Goal: Task Accomplishment & Management: Complete application form

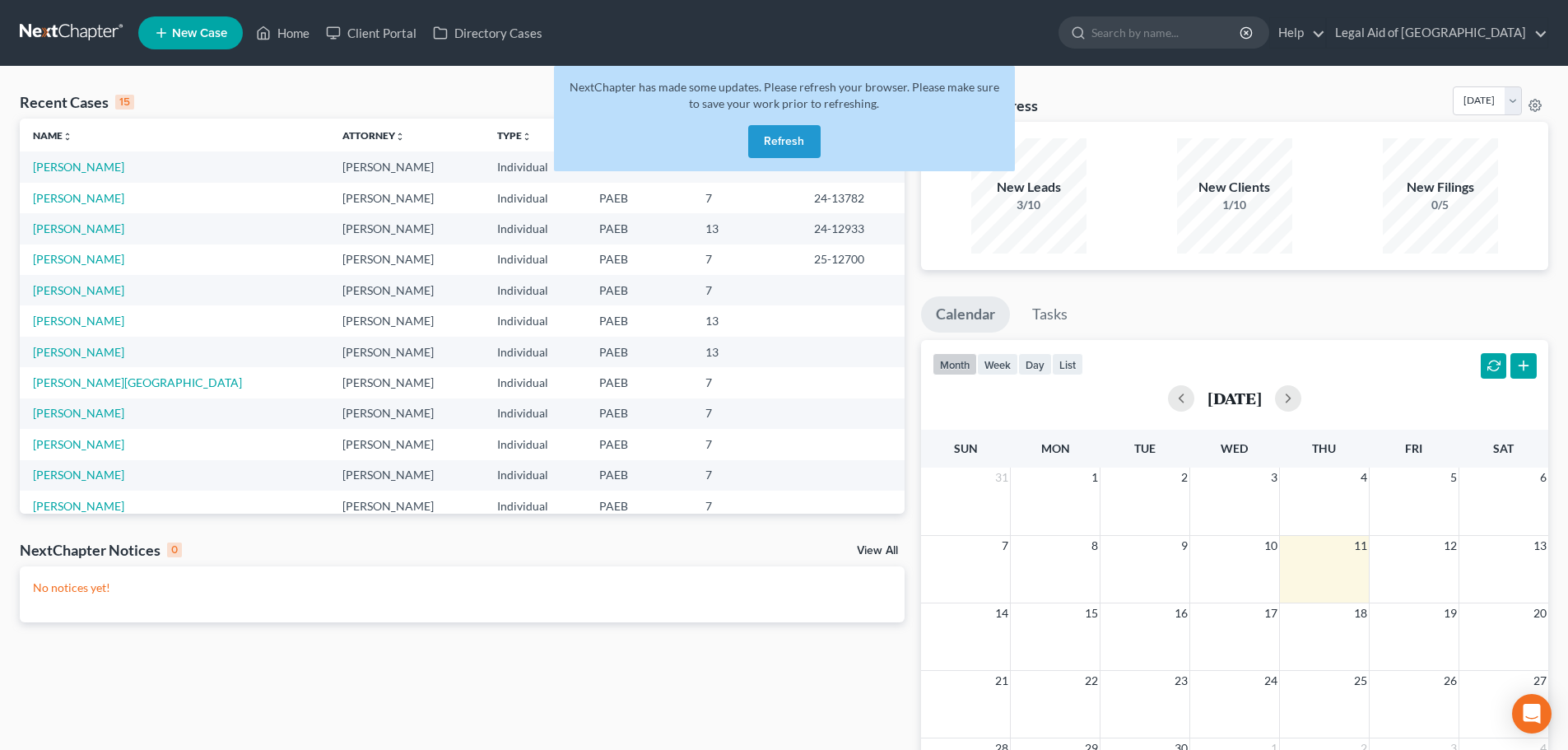
click at [788, 148] on button "Refresh" at bounding box center [784, 142] width 72 height 33
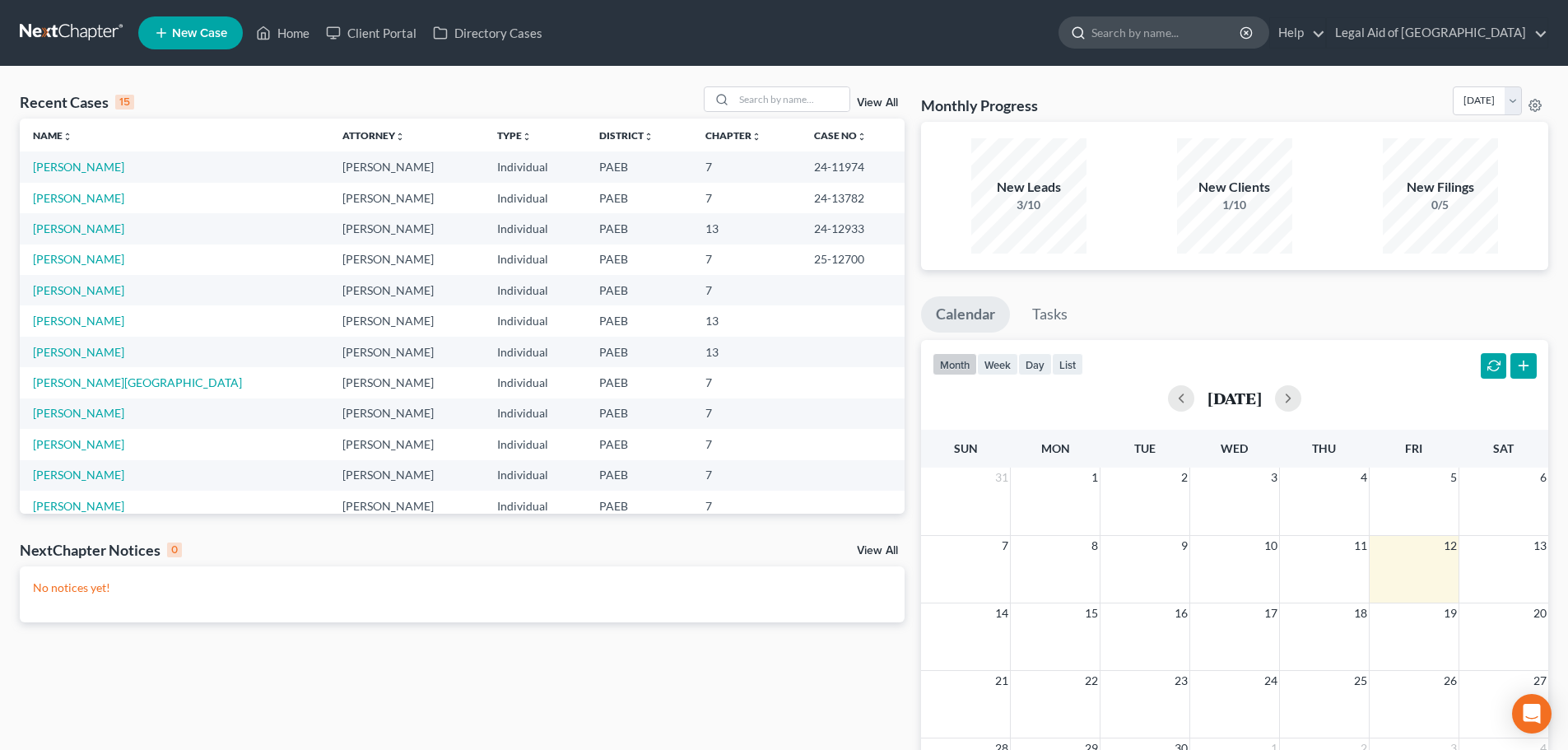
click at [1171, 42] on input "search" at bounding box center [1166, 33] width 151 height 31
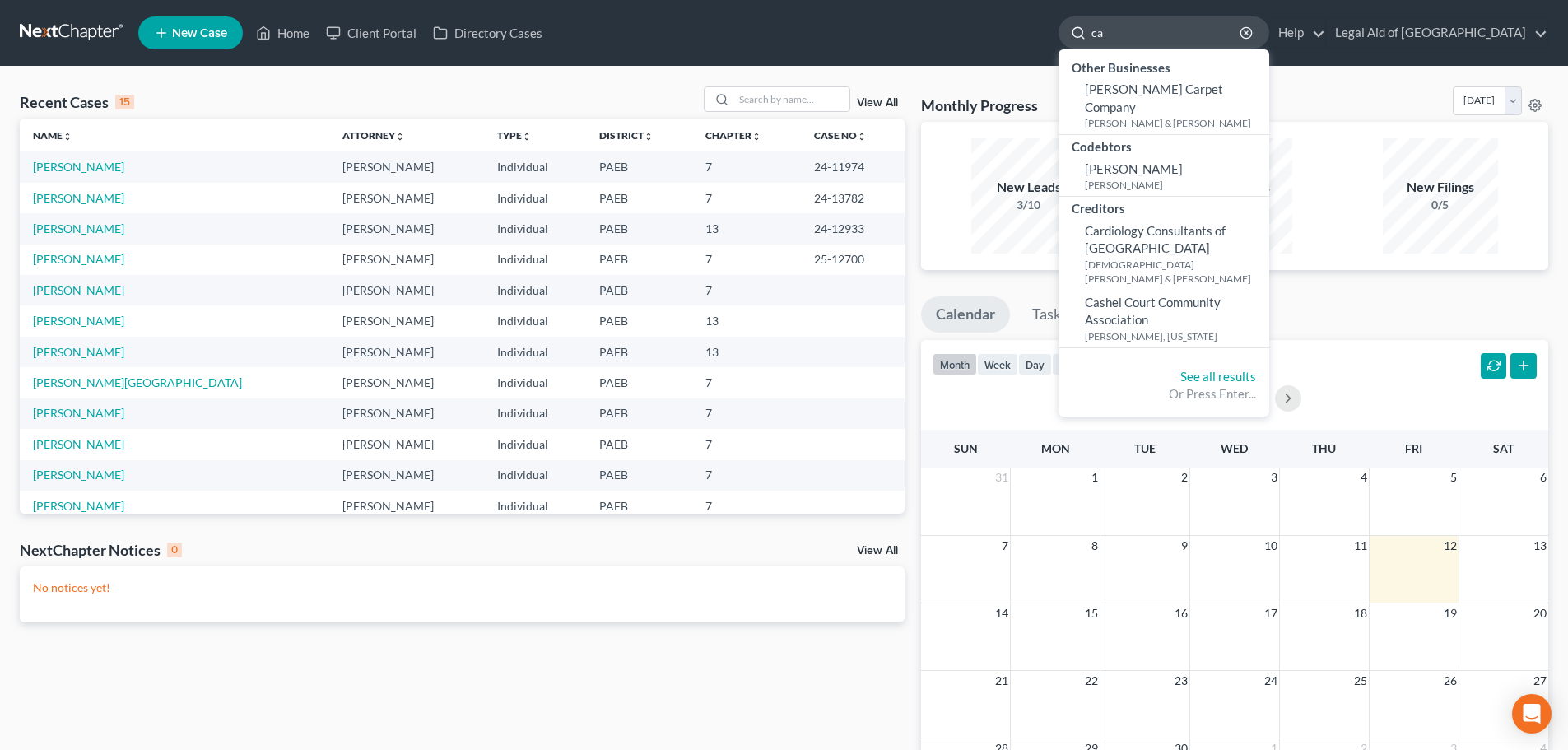
type input "c"
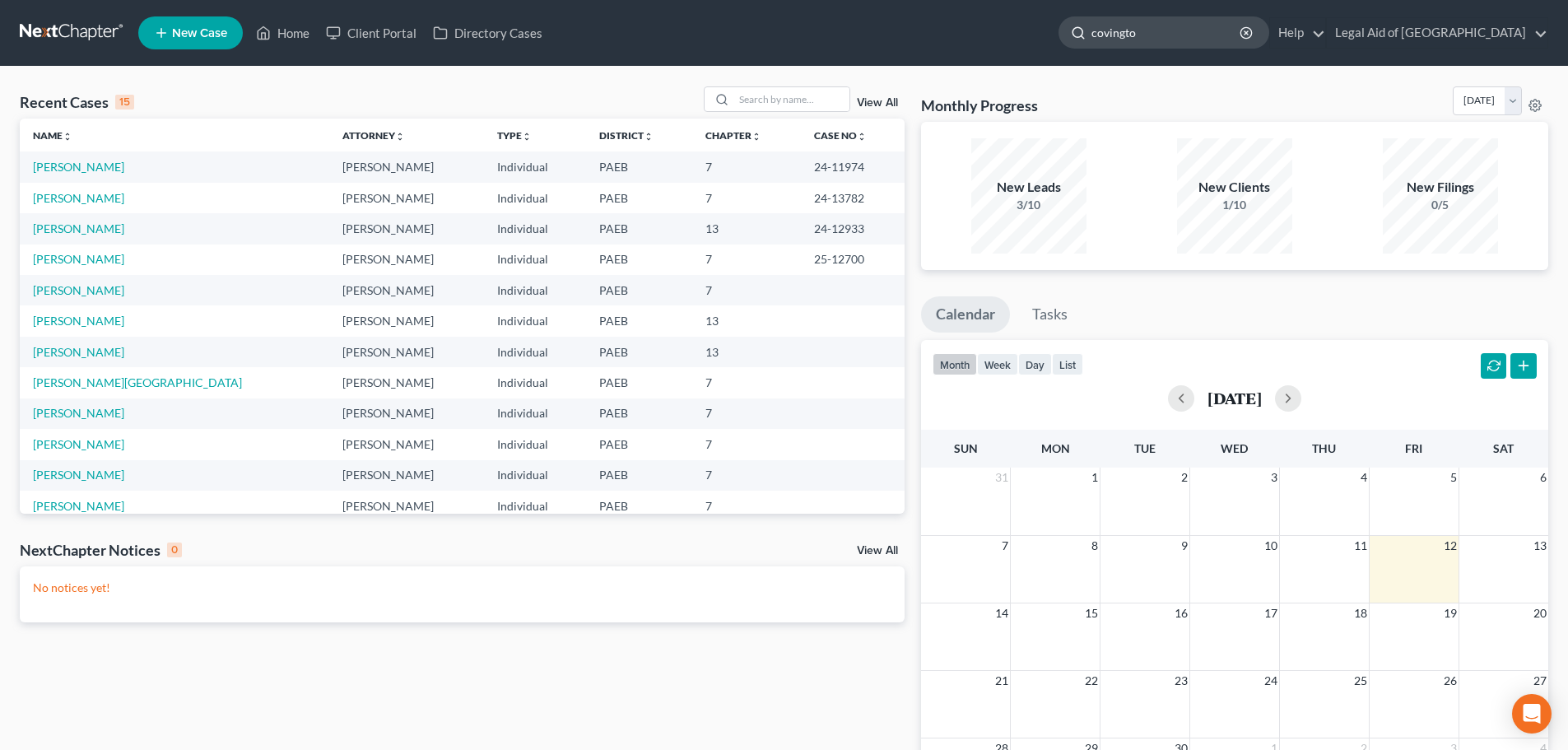
type input "covington"
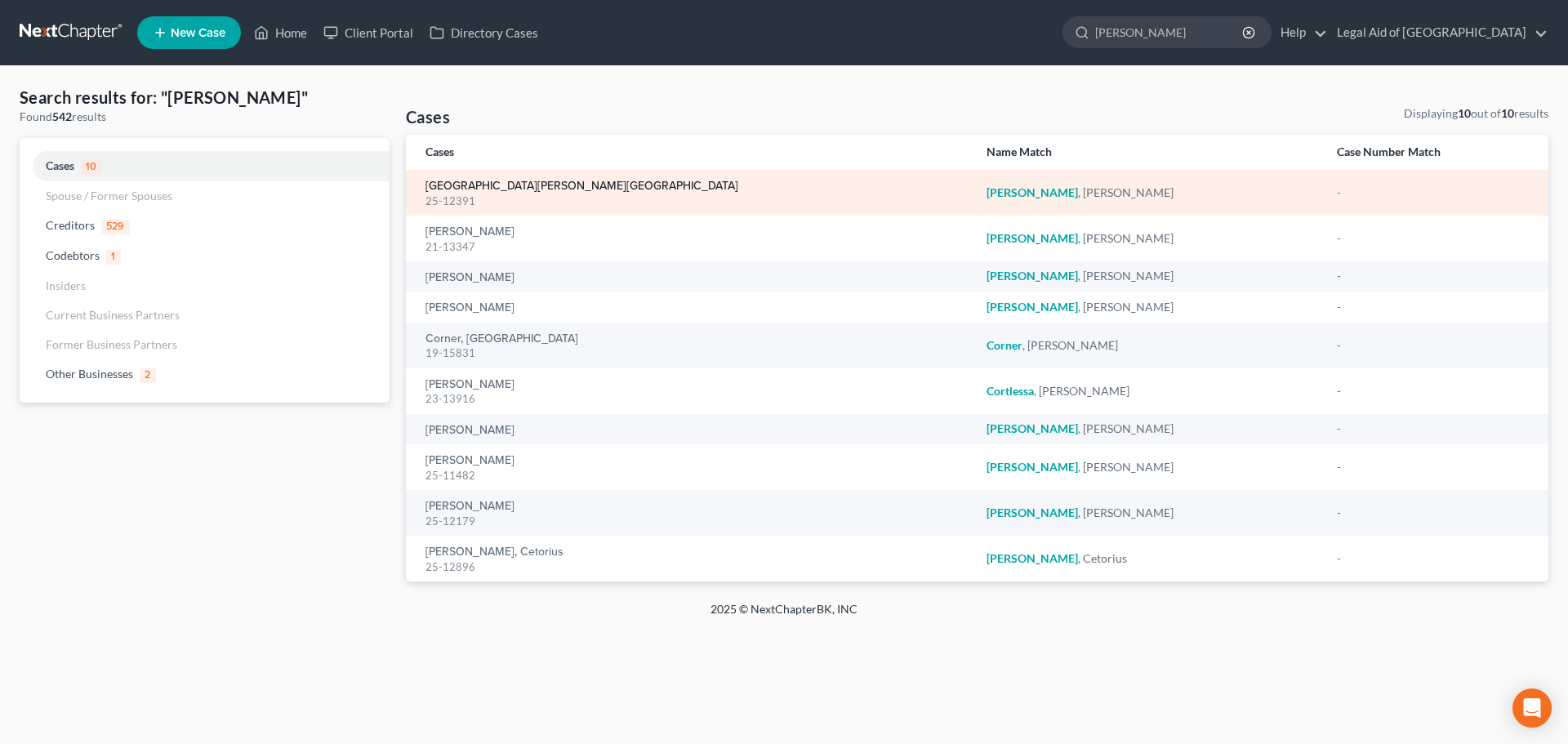
click at [509, 186] on link "[GEOGRAPHIC_DATA][PERSON_NAME][GEOGRAPHIC_DATA]" at bounding box center [582, 186] width 313 height 12
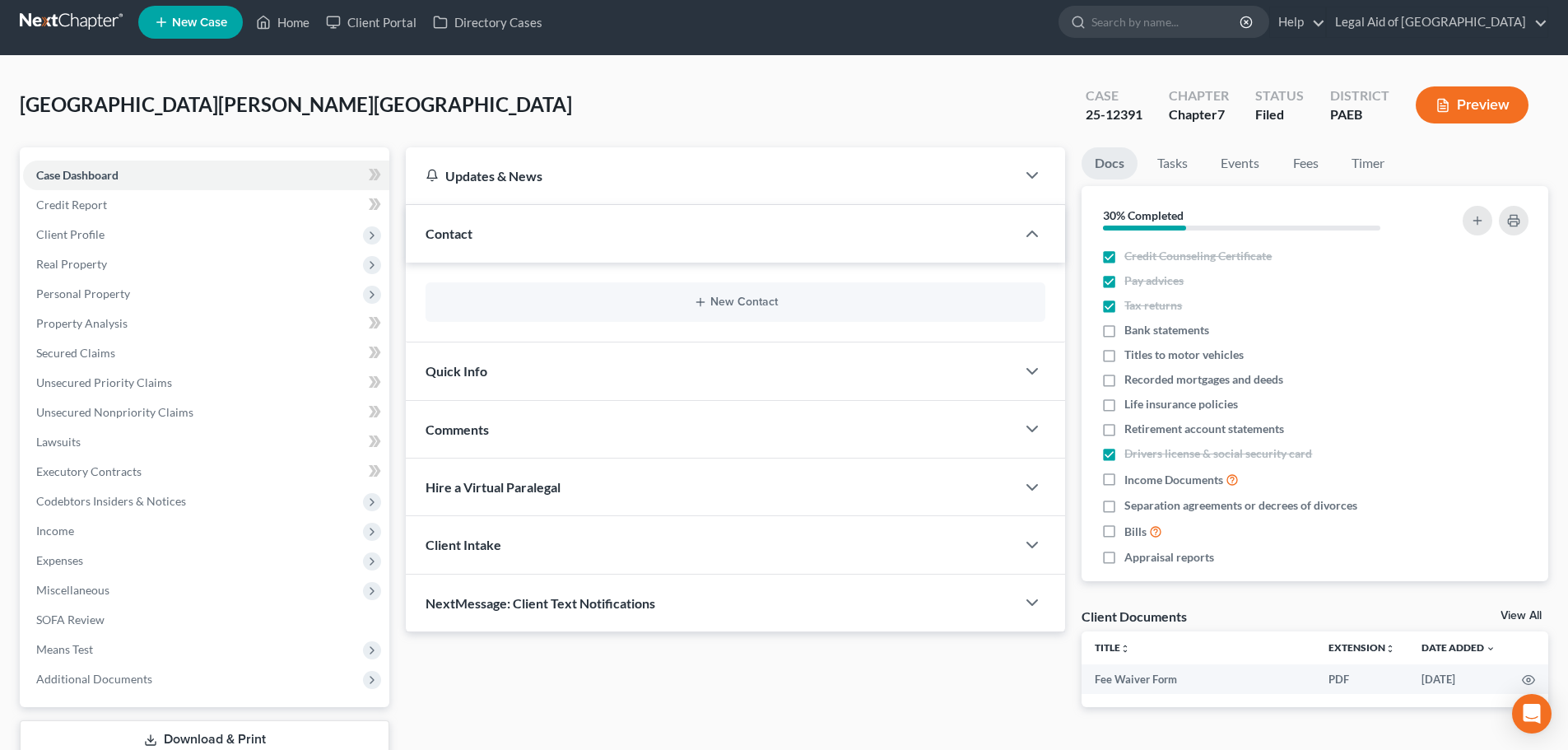
scroll to position [126, 0]
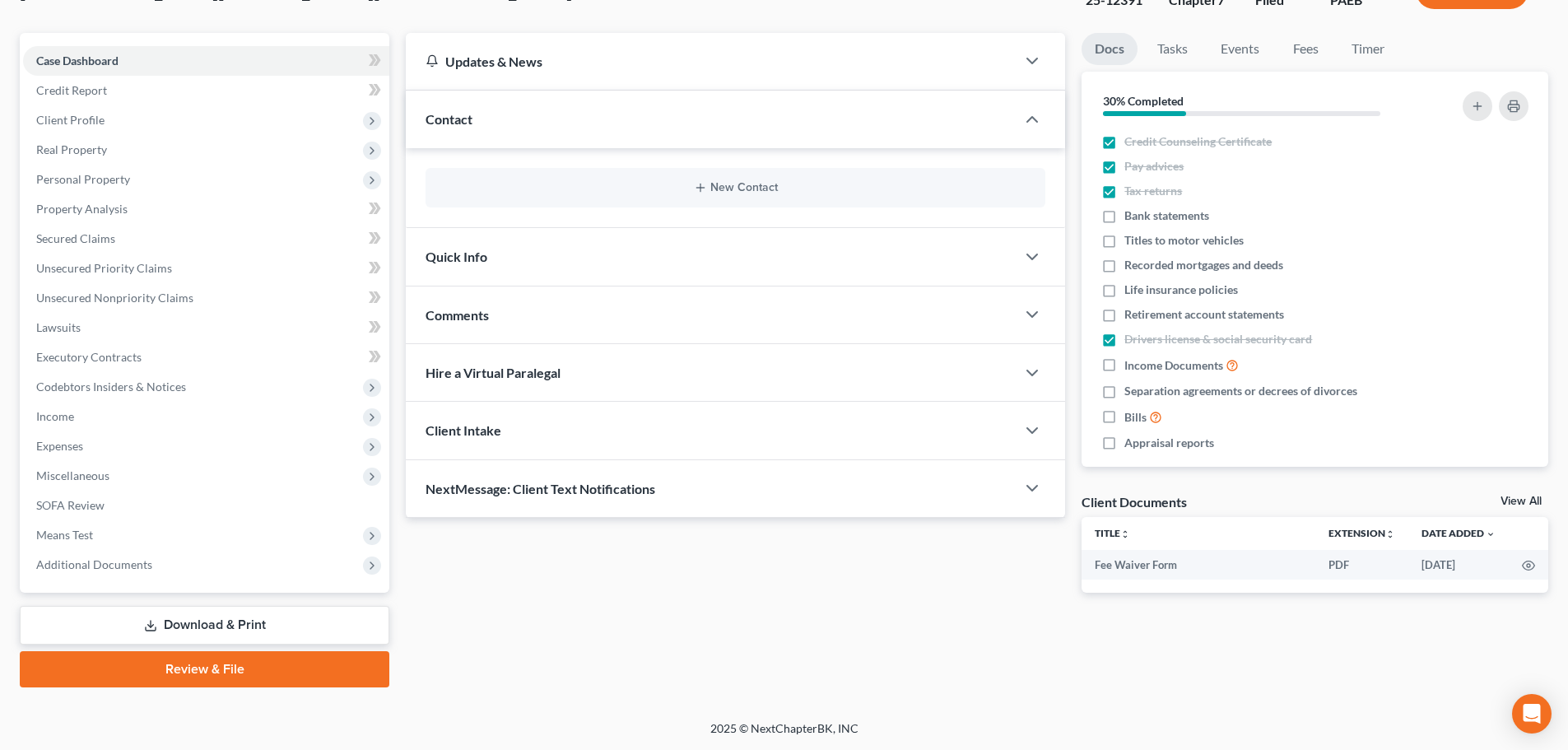
click at [190, 617] on link "Download & Print" at bounding box center [204, 625] width 369 height 39
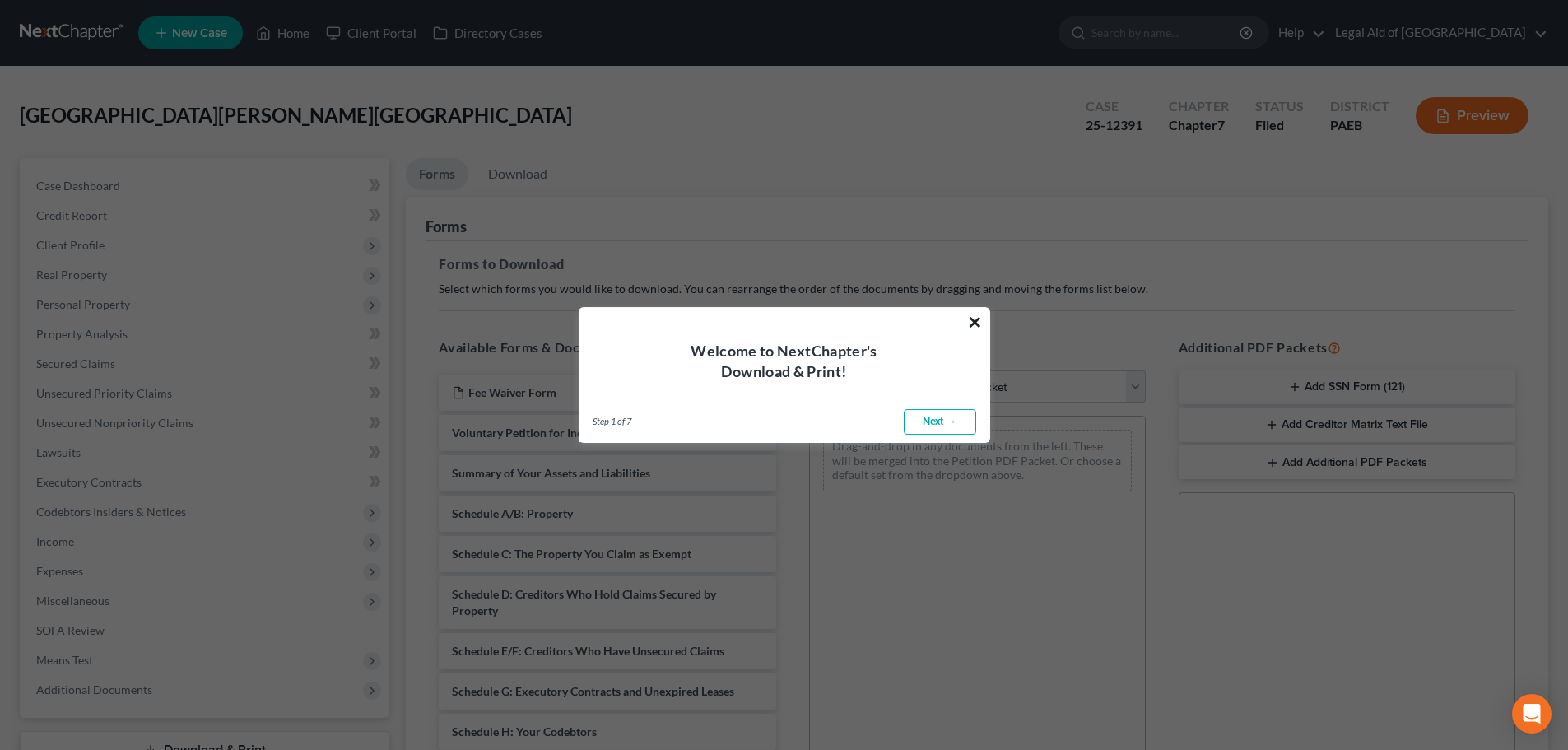
click at [969, 318] on button "×" at bounding box center [975, 322] width 15 height 26
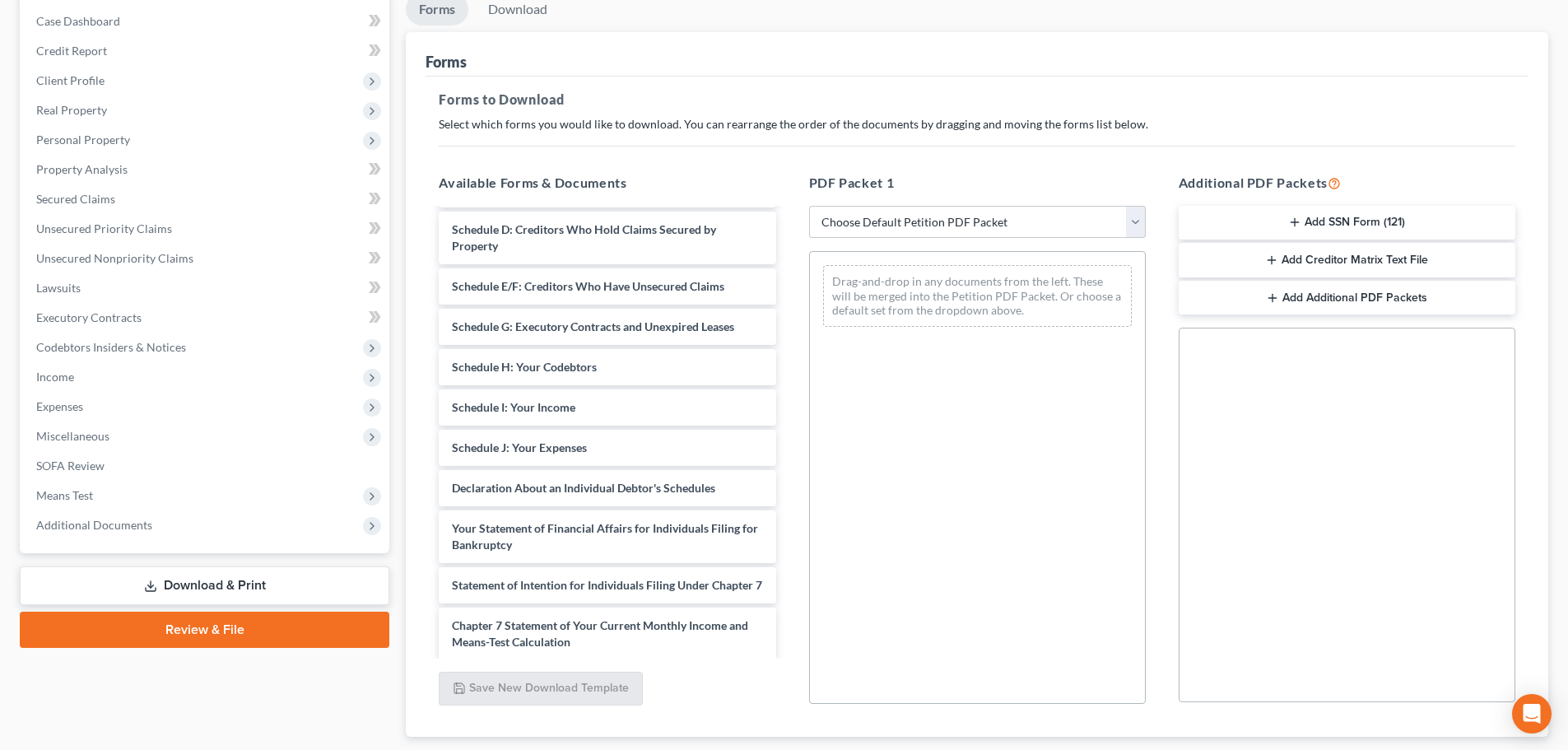
scroll to position [247, 0]
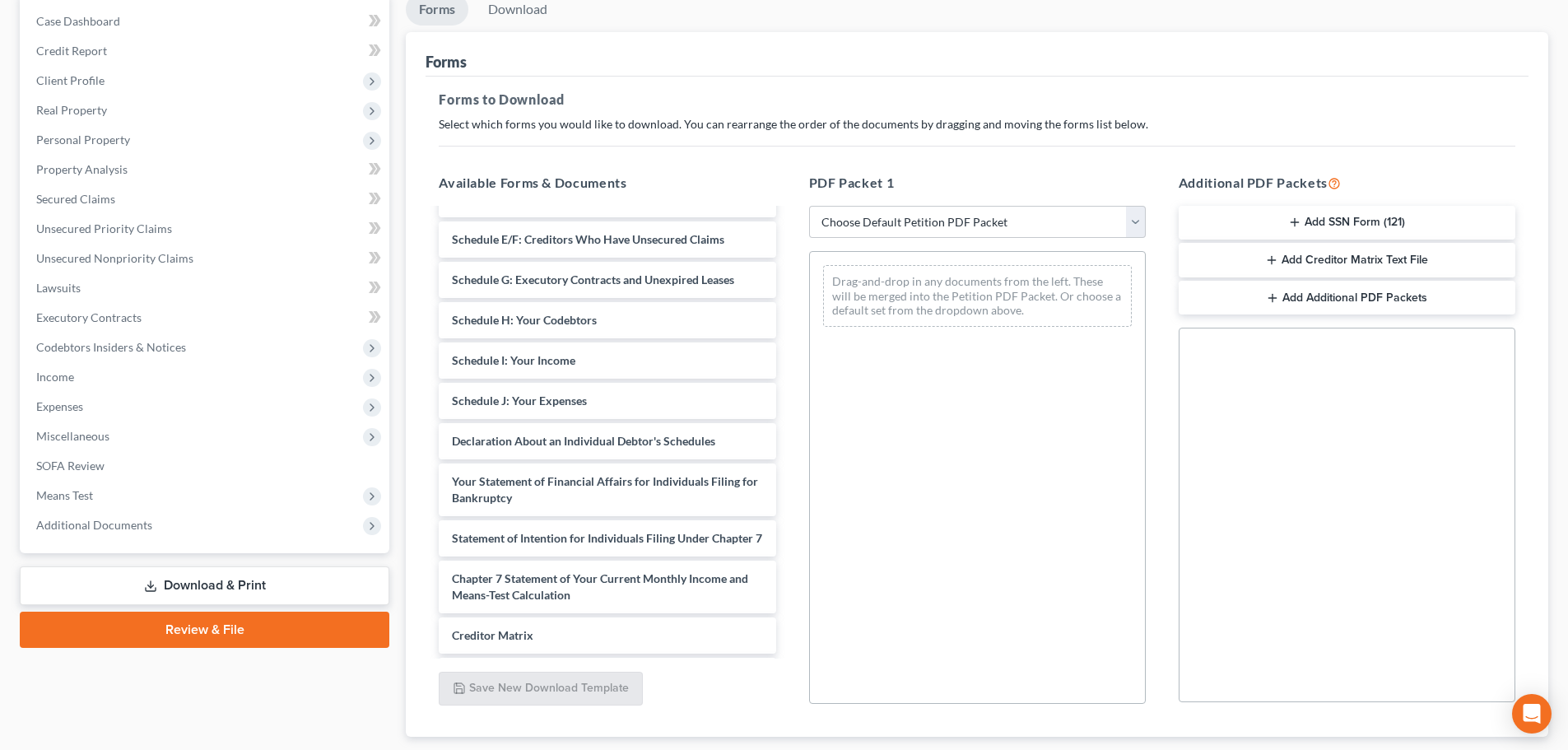
click at [1149, 224] on div "PDF Packet 1 Choose Default Petition PDF Packet Complete Bankruptcy Petition (a…" at bounding box center [977, 439] width 369 height 558
click at [1144, 220] on select "Choose Default Petition PDF Packet Complete Bankruptcy Petition (all forms and …" at bounding box center [977, 222] width 337 height 33
select select "0"
click at [809, 206] on select "Choose Default Petition PDF Packet Complete Bankruptcy Petition (all forms and …" at bounding box center [977, 222] width 337 height 33
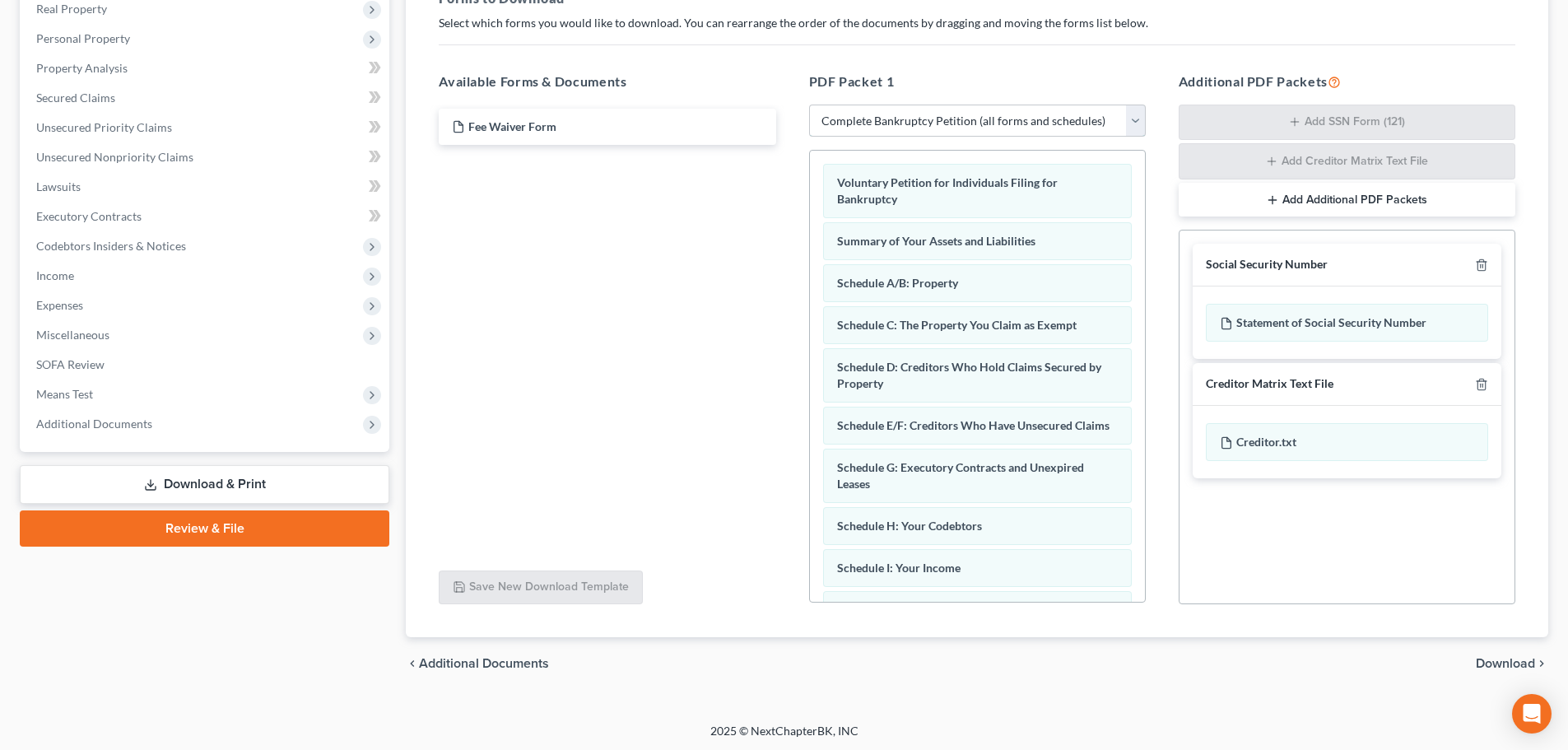
scroll to position [268, 0]
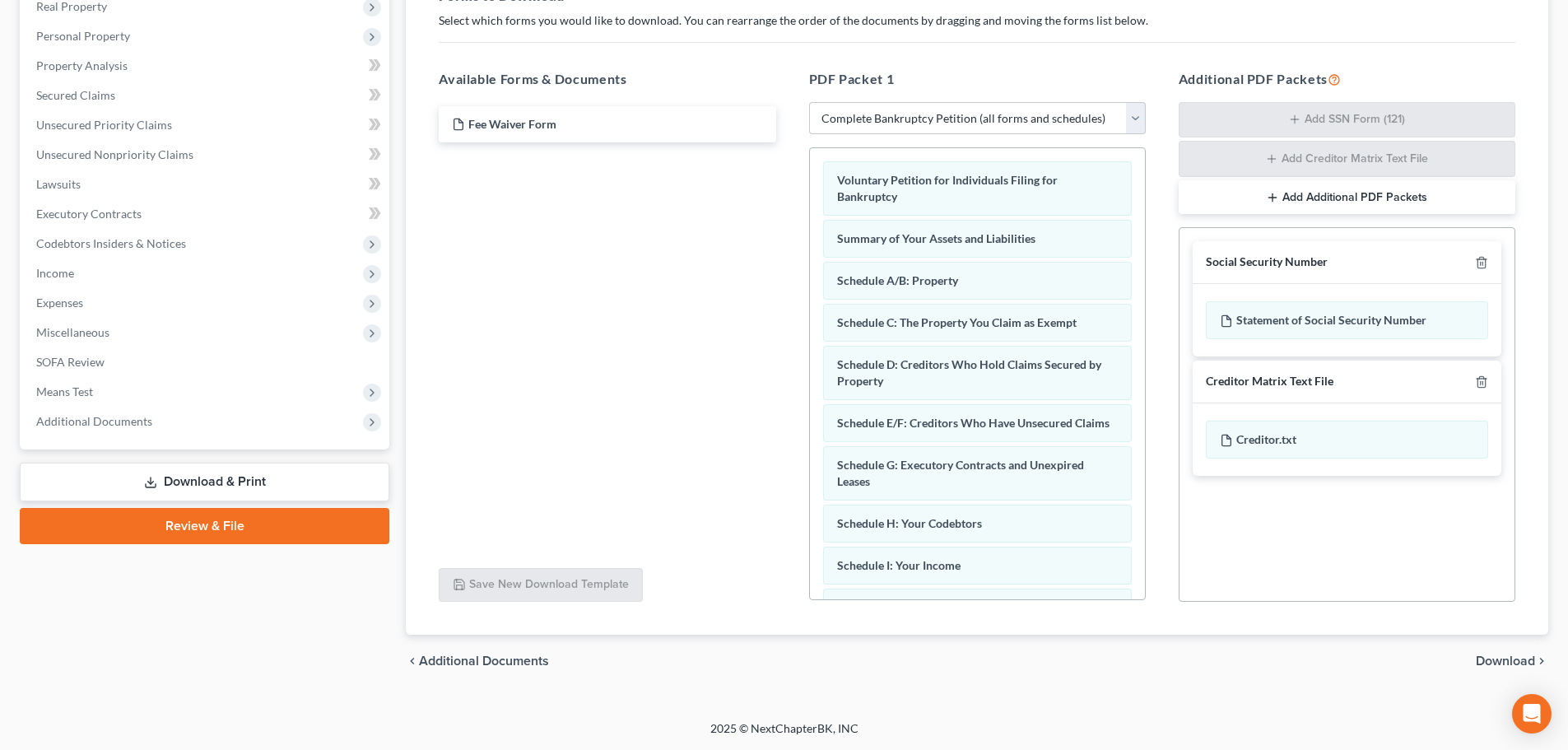
click at [1501, 662] on span "Download" at bounding box center [1506, 661] width 60 height 14
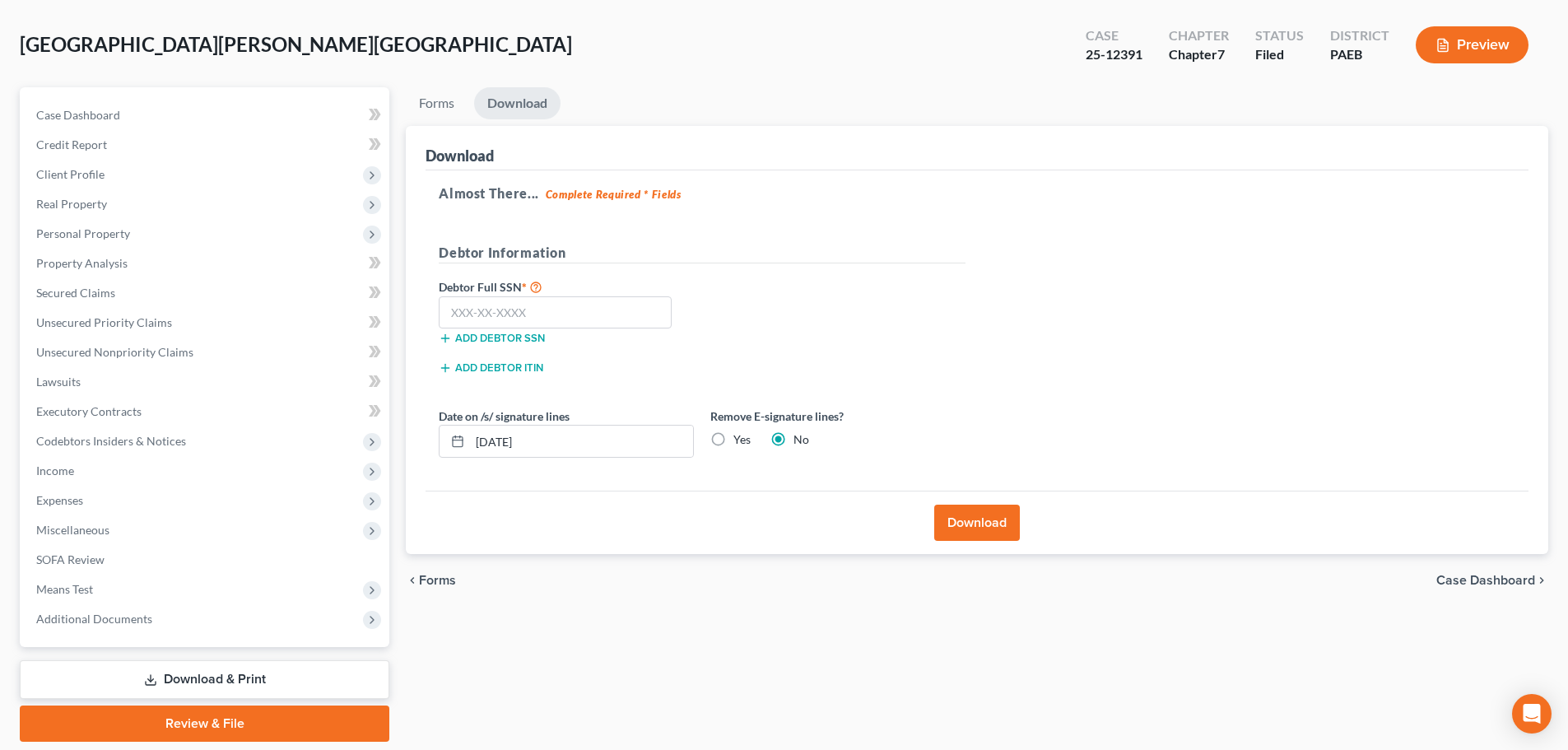
scroll to position [42, 0]
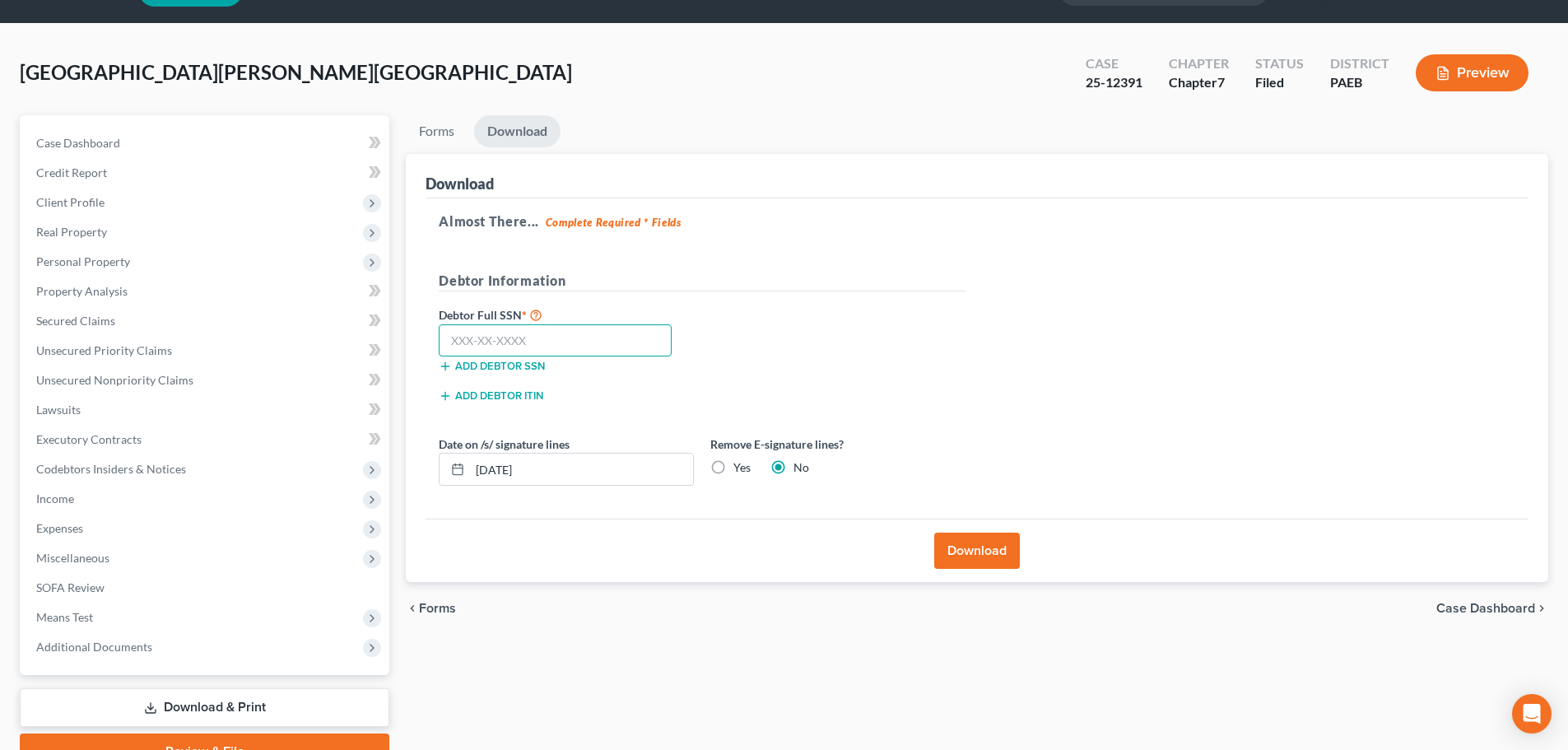
click at [572, 347] on input "text" at bounding box center [555, 341] width 233 height 33
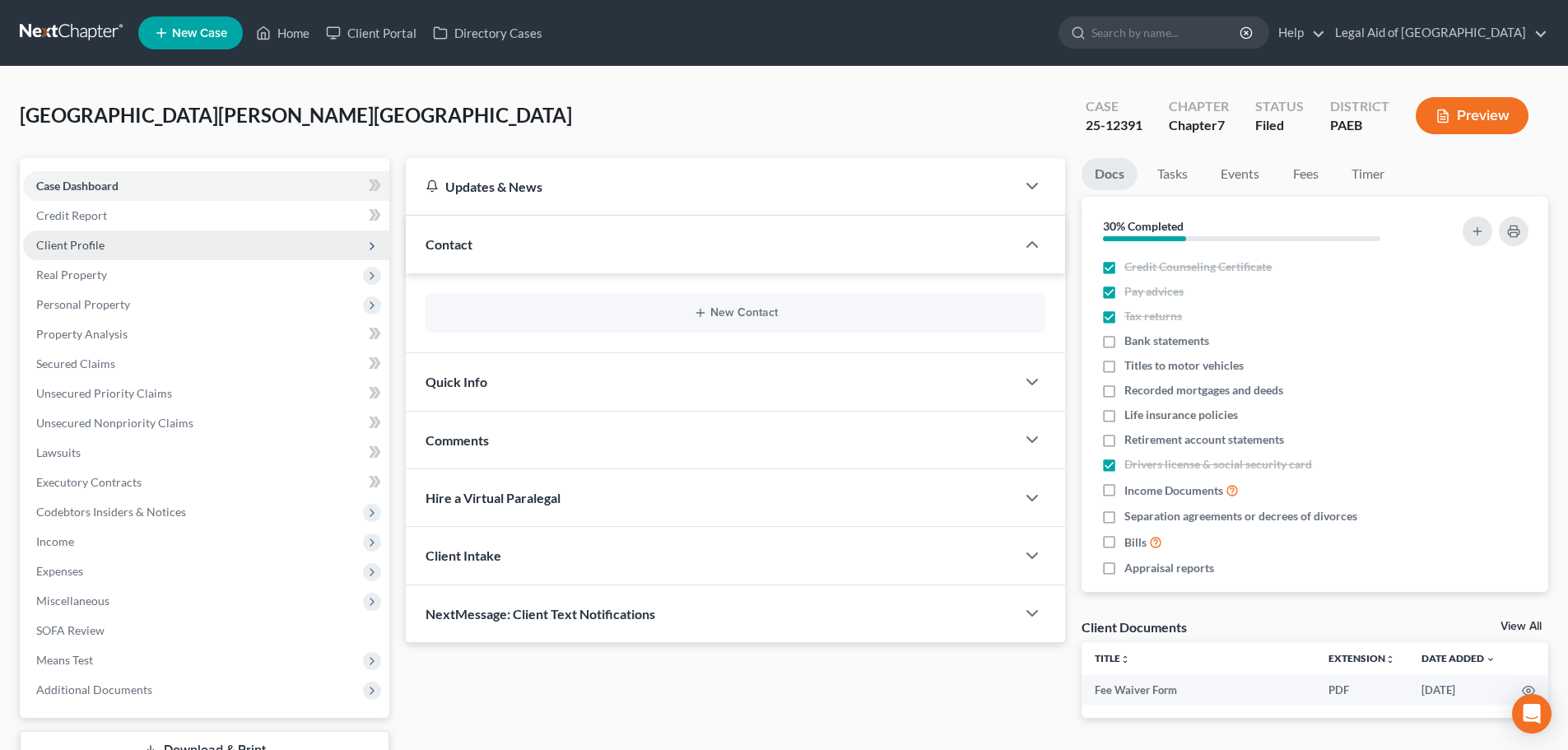
click at [70, 242] on span "Client Profile" at bounding box center [70, 244] width 69 height 14
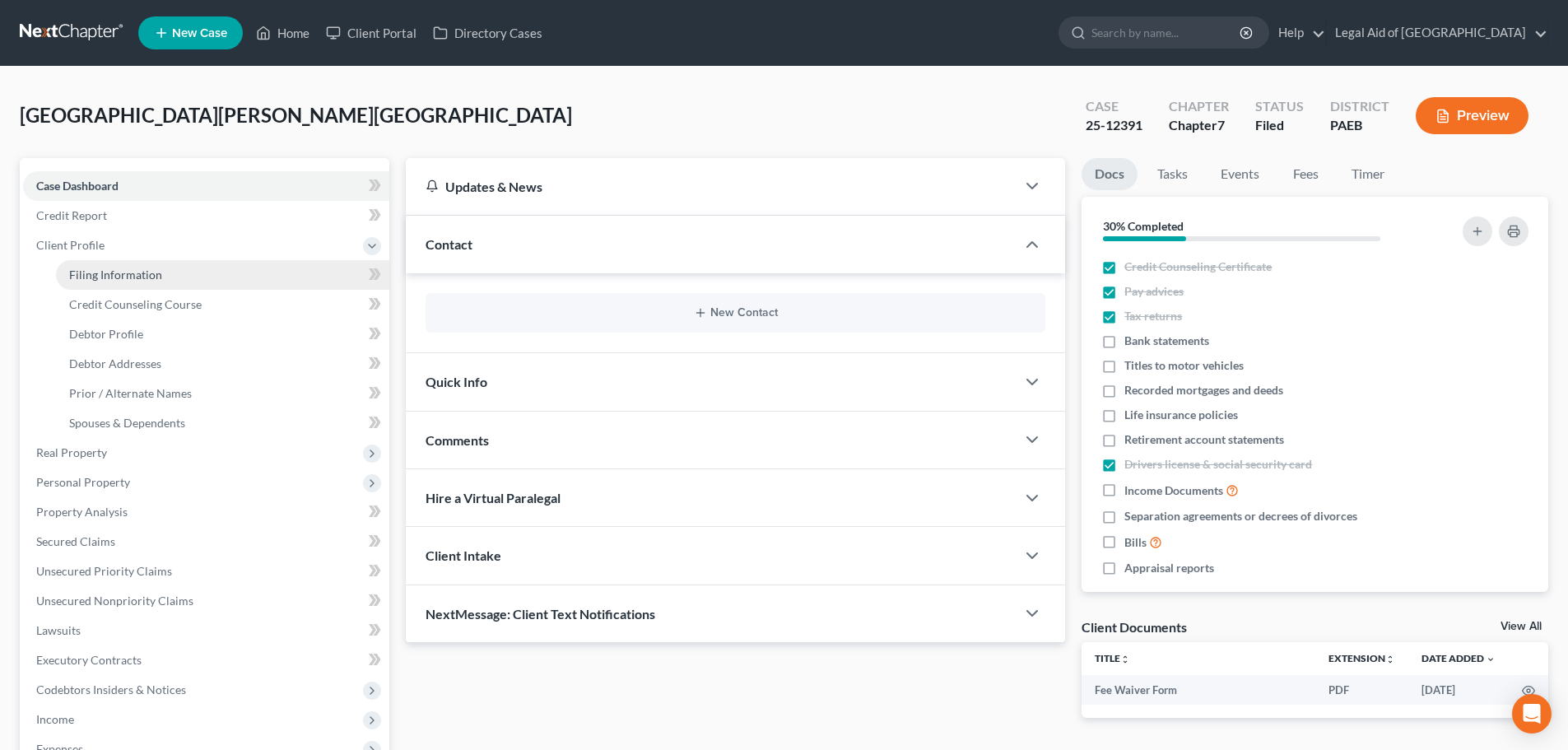
click at [123, 284] on link "Filing Information" at bounding box center [222, 275] width 333 height 30
select select "1"
select select "0"
select select "67"
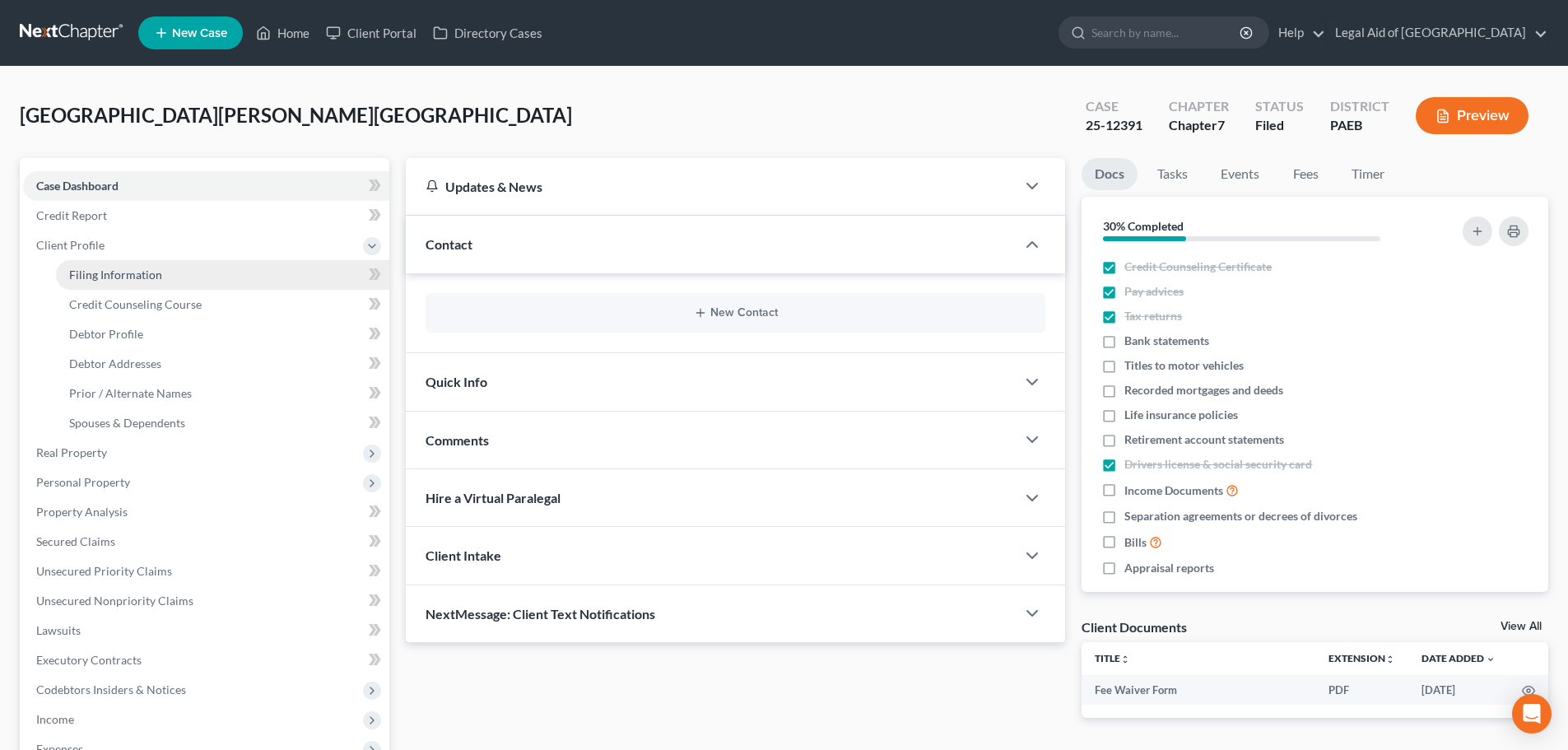
select select "4"
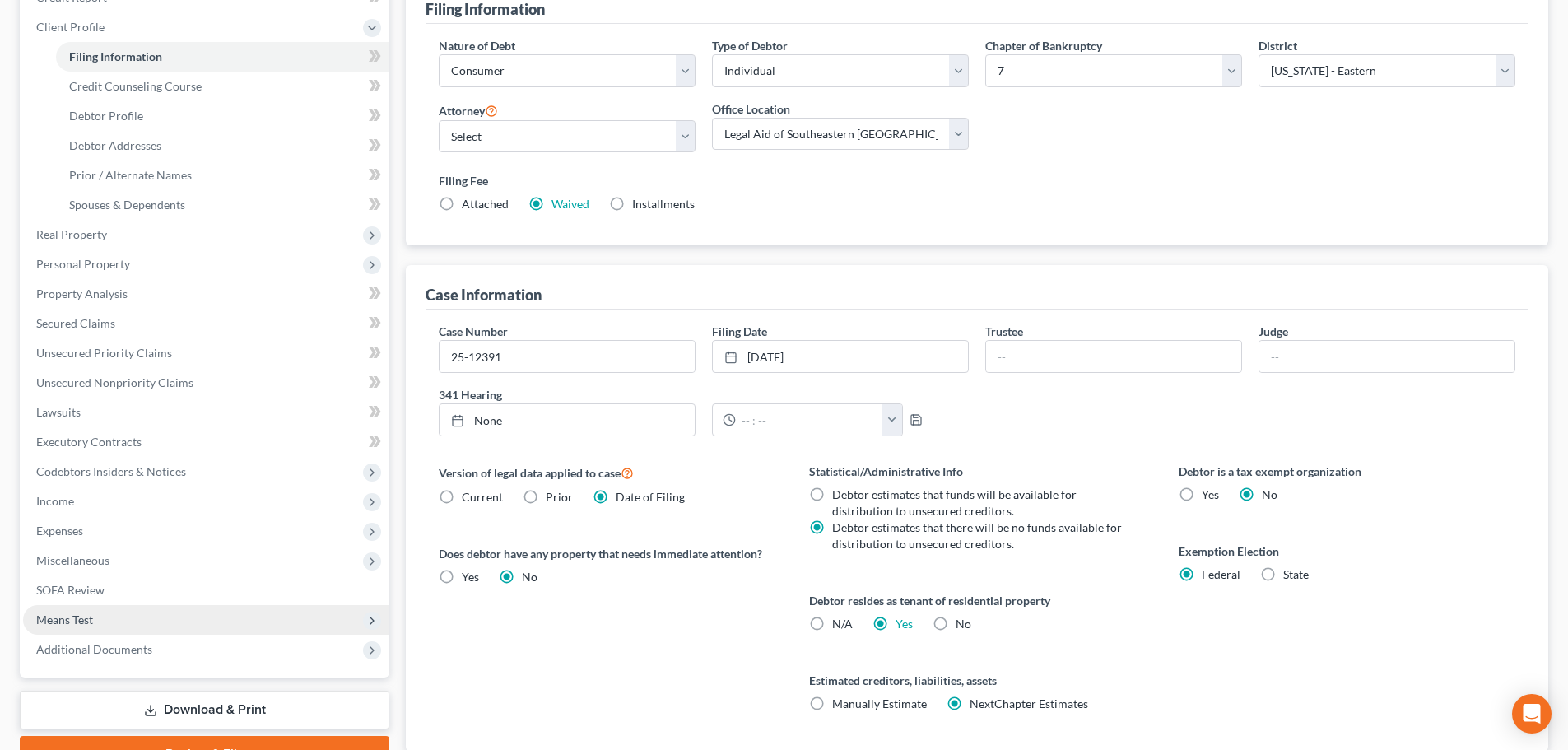
scroll to position [247, 0]
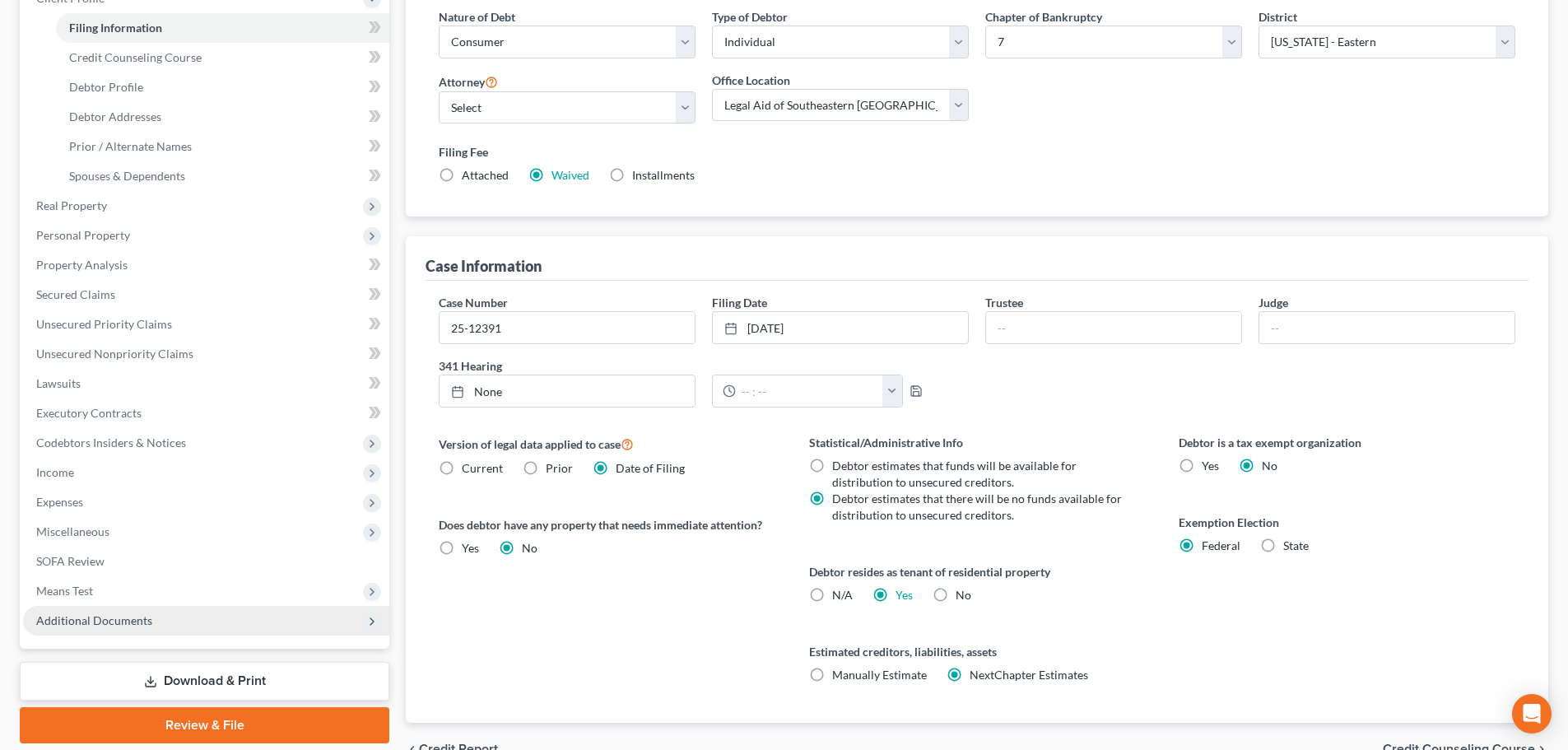
click at [163, 618] on span "Additional Documents" at bounding box center [207, 621] width 367 height 30
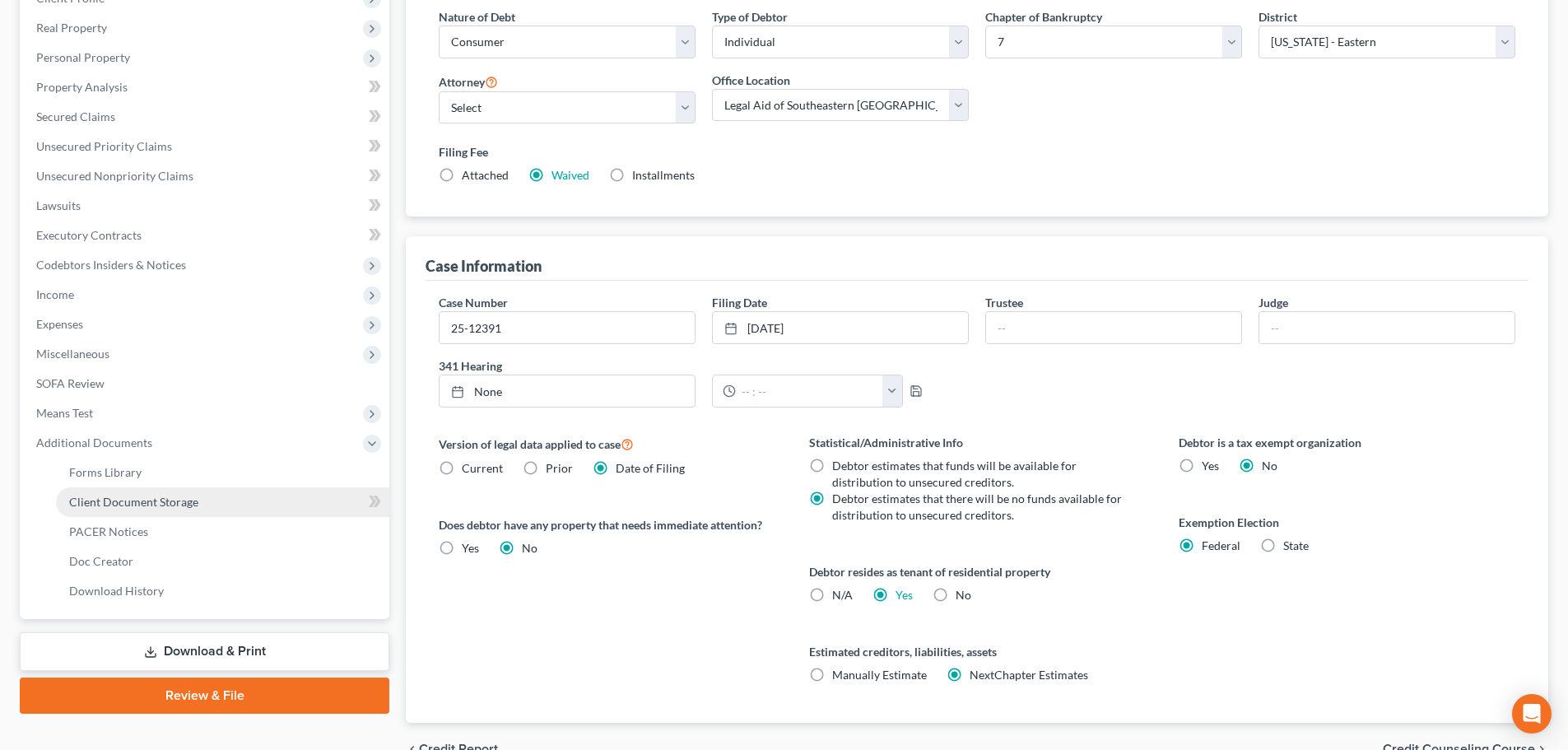
click at [121, 502] on span "Client Document Storage" at bounding box center [134, 502] width 129 height 14
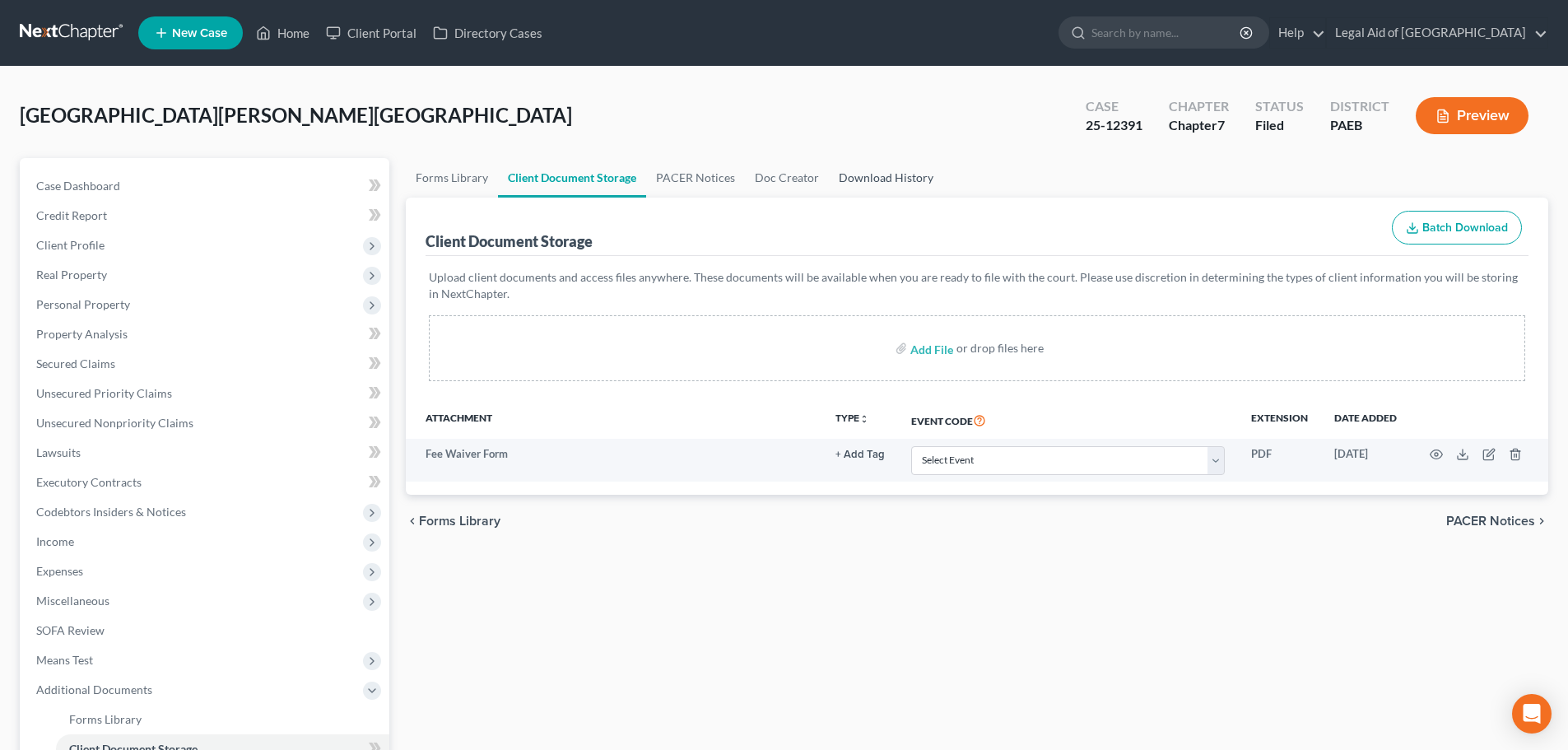
click at [867, 181] on link "Download History" at bounding box center [886, 178] width 115 height 40
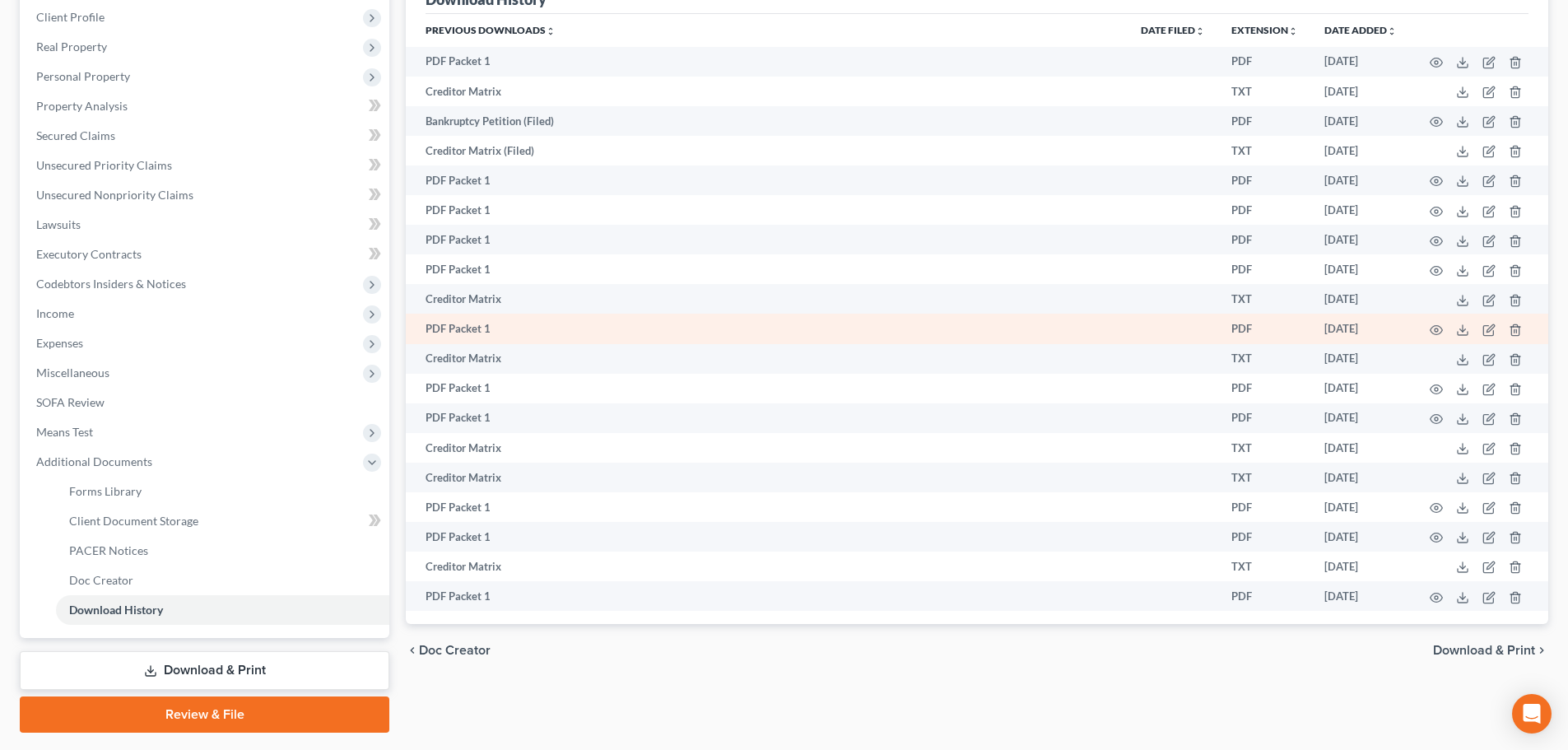
scroll to position [191, 0]
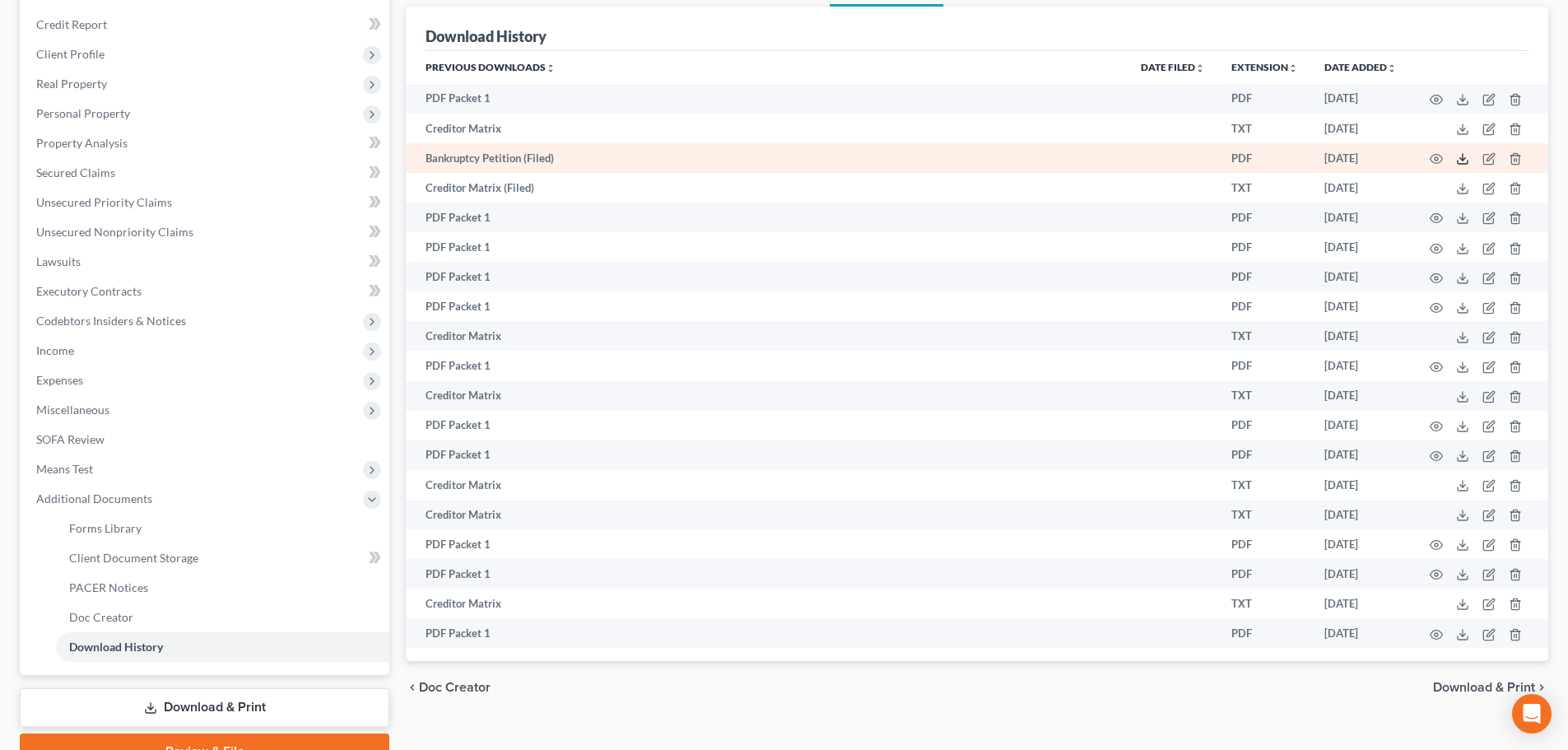
click at [1459, 156] on icon at bounding box center [1462, 159] width 14 height 14
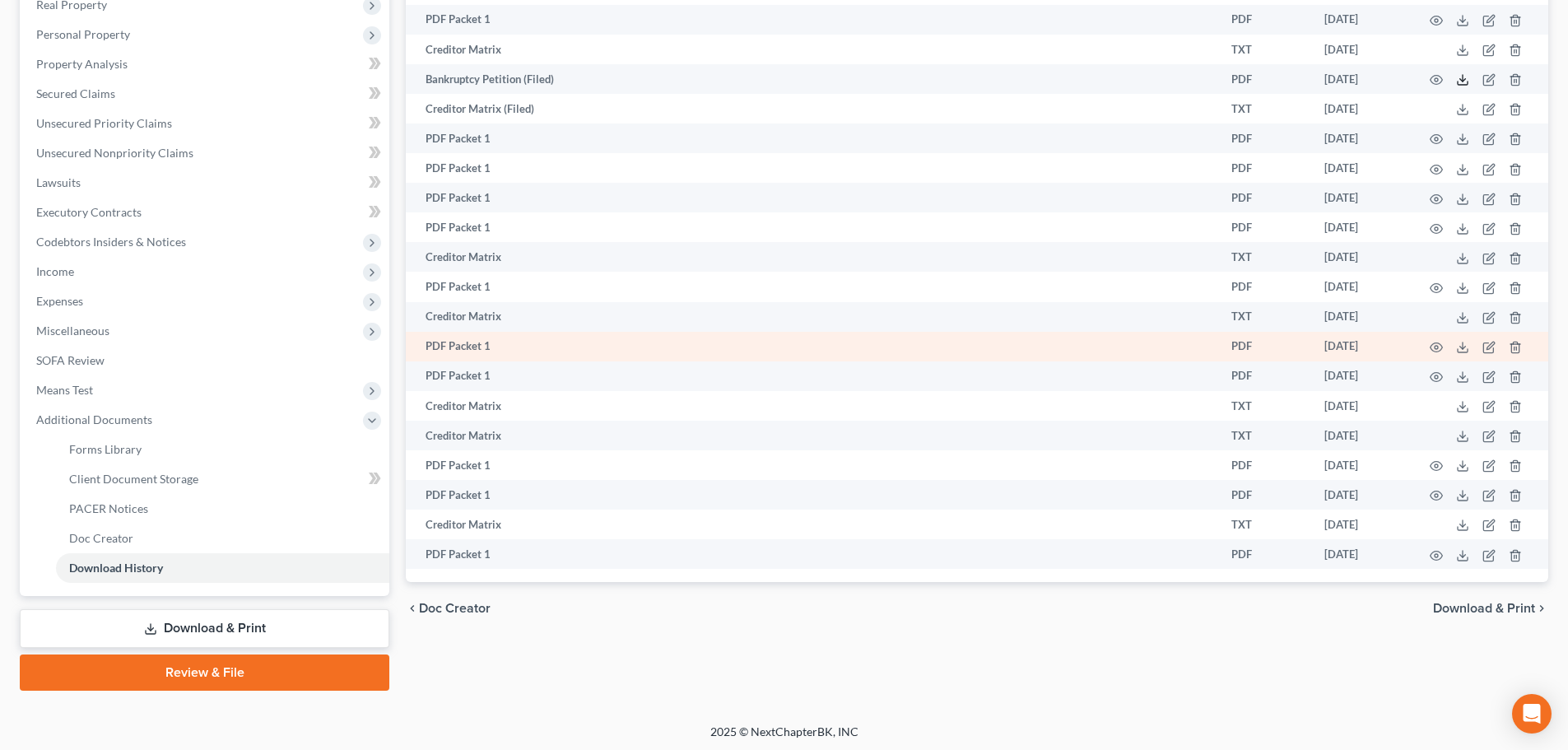
scroll to position [274, 0]
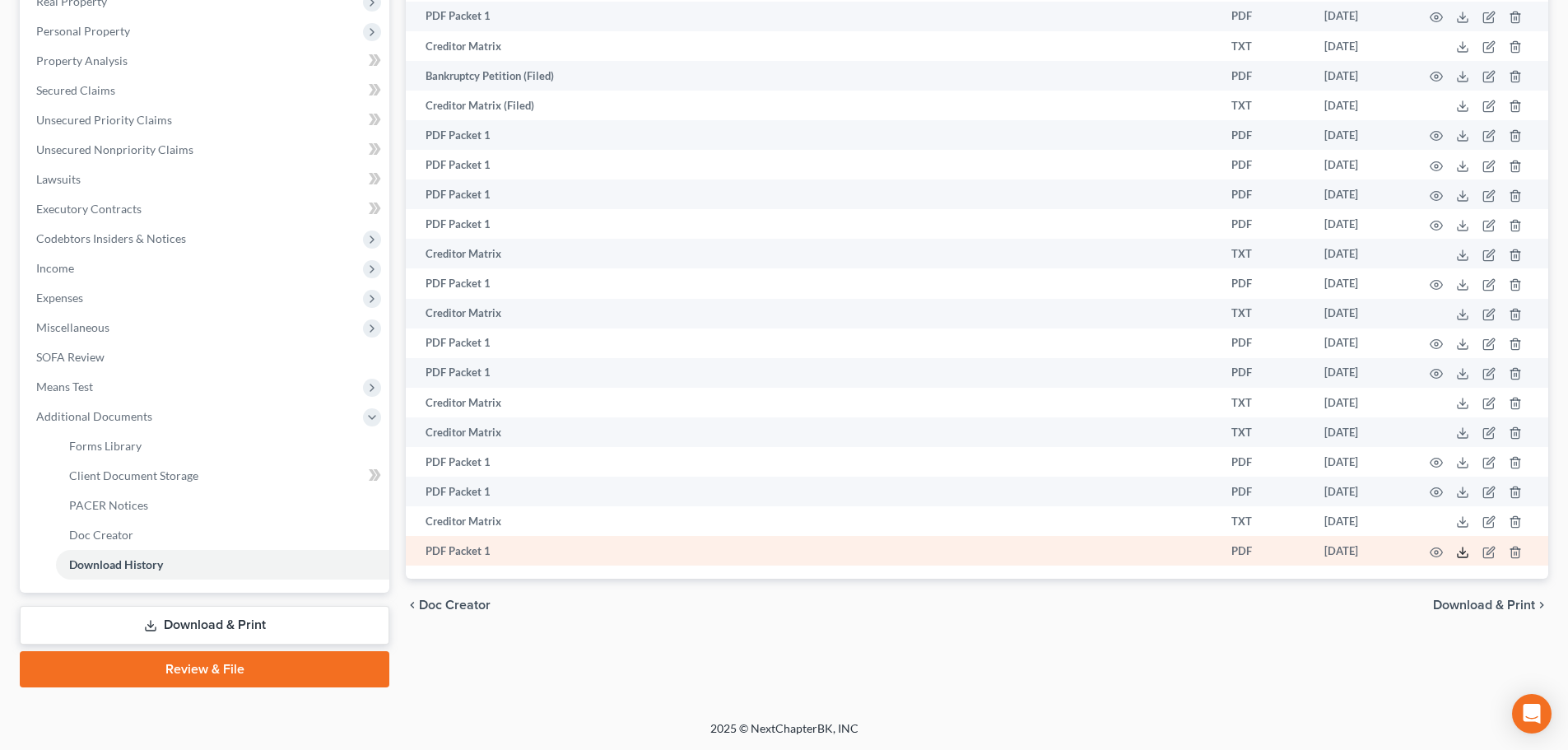
click at [1461, 551] on icon at bounding box center [1462, 552] width 14 height 14
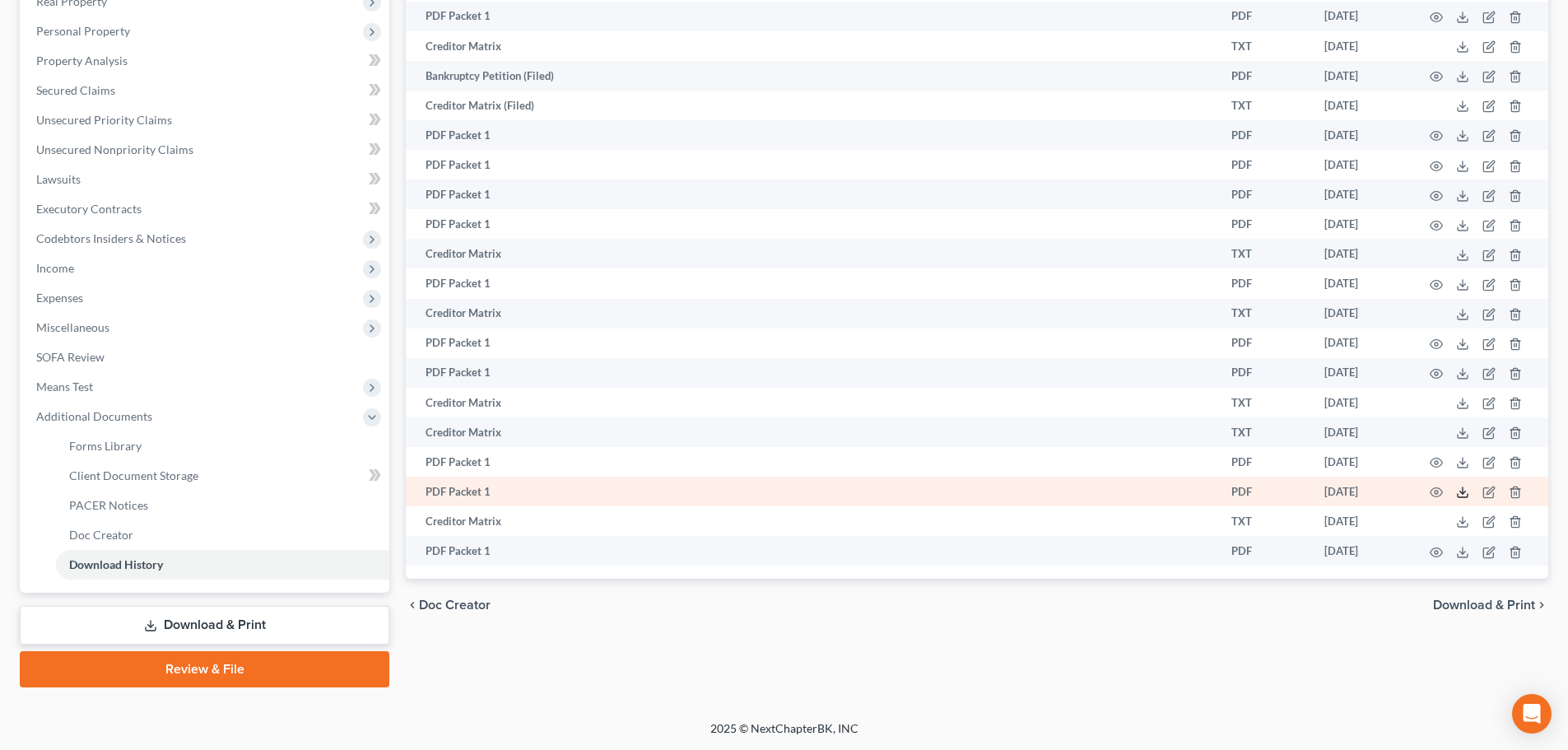
click at [1466, 493] on icon at bounding box center [1462, 492] width 14 height 14
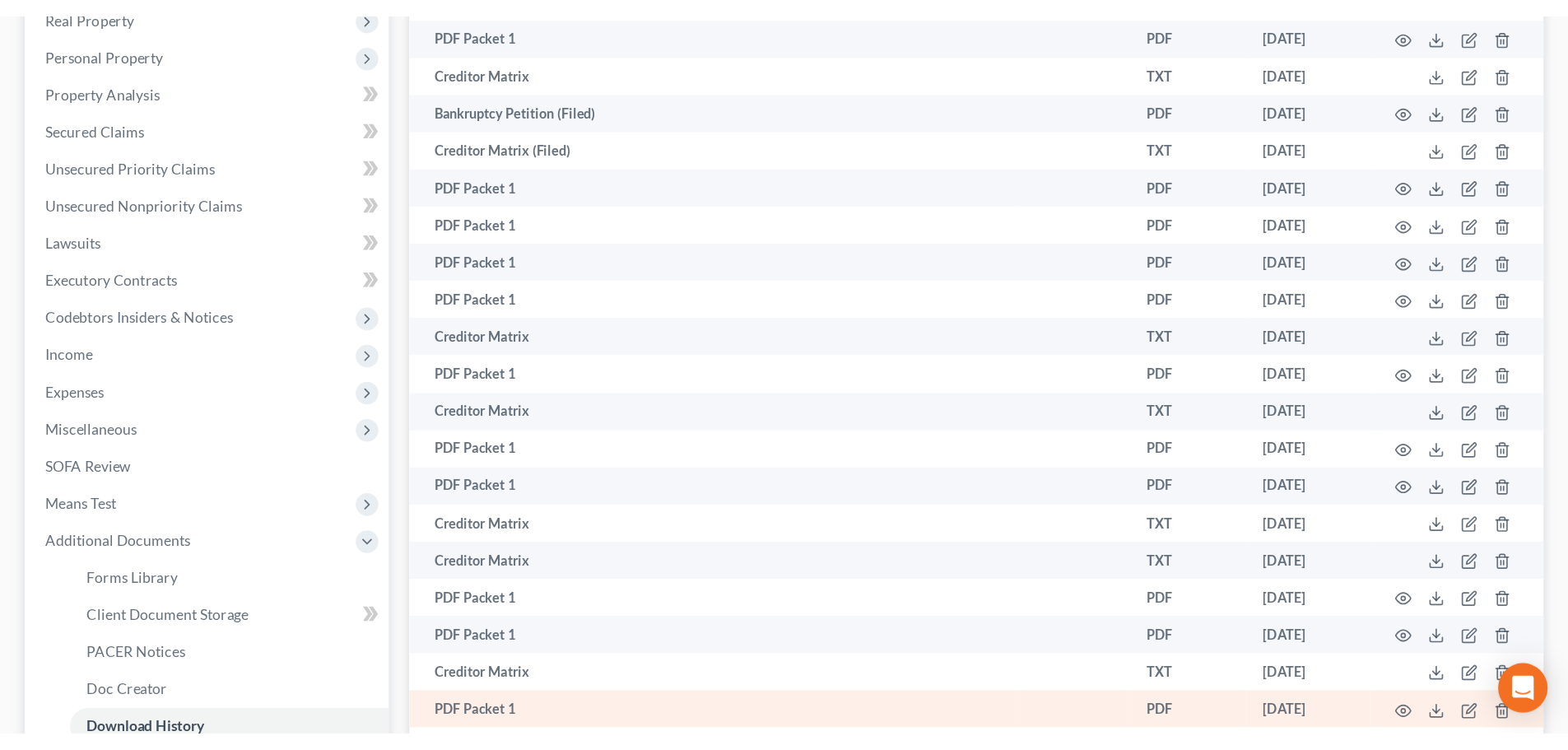
scroll to position [272, 0]
